Goal: Information Seeking & Learning: Understand process/instructions

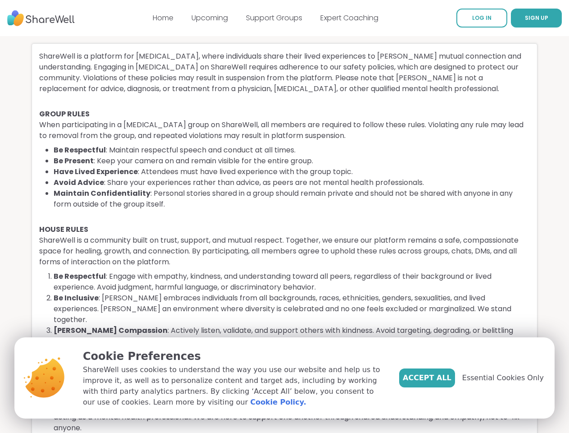
click at [284, 210] on li "Maintain Confidentiality : Personal stories shared in a group should remain pri…" at bounding box center [292, 199] width 476 height 22
click at [525, 18] on span "SIGN UP" at bounding box center [536, 18] width 23 height 8
click at [442, 378] on span "Accept All" at bounding box center [427, 377] width 49 height 11
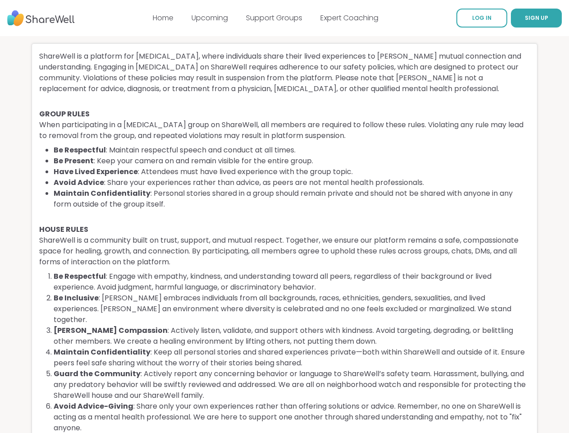
click at [508, 368] on li "Maintain Confidentiality : Keep all personal stories and shared experiences pri…" at bounding box center [292, 358] width 476 height 22
